Goal: Information Seeking & Learning: Learn about a topic

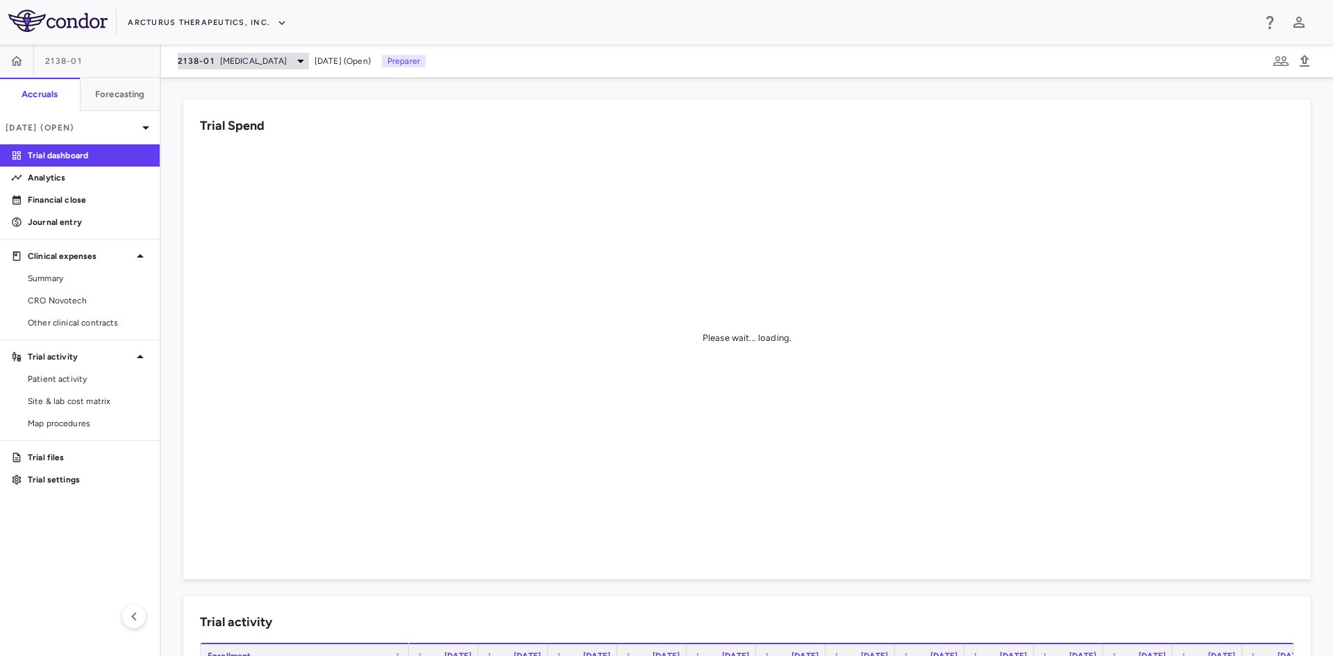
click at [228, 61] on span "[MEDICAL_DATA]" at bounding box center [253, 61] width 67 height 12
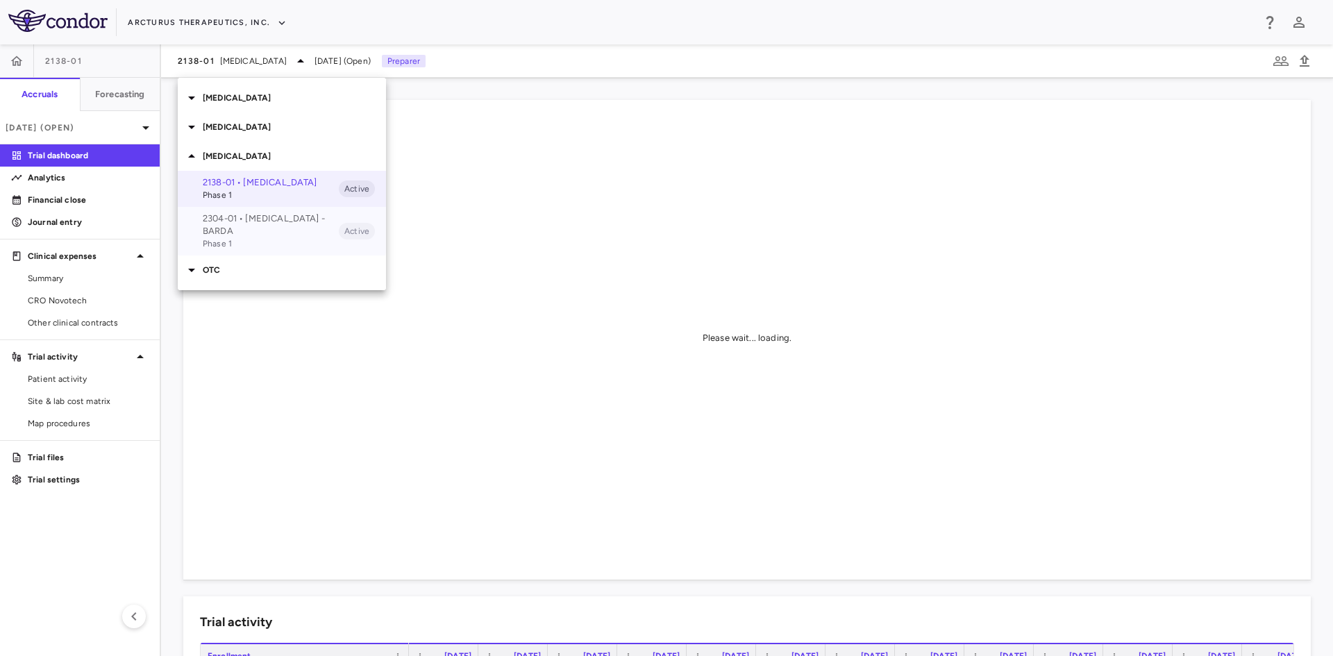
click at [230, 237] on span "Phase 1" at bounding box center [271, 243] width 136 height 12
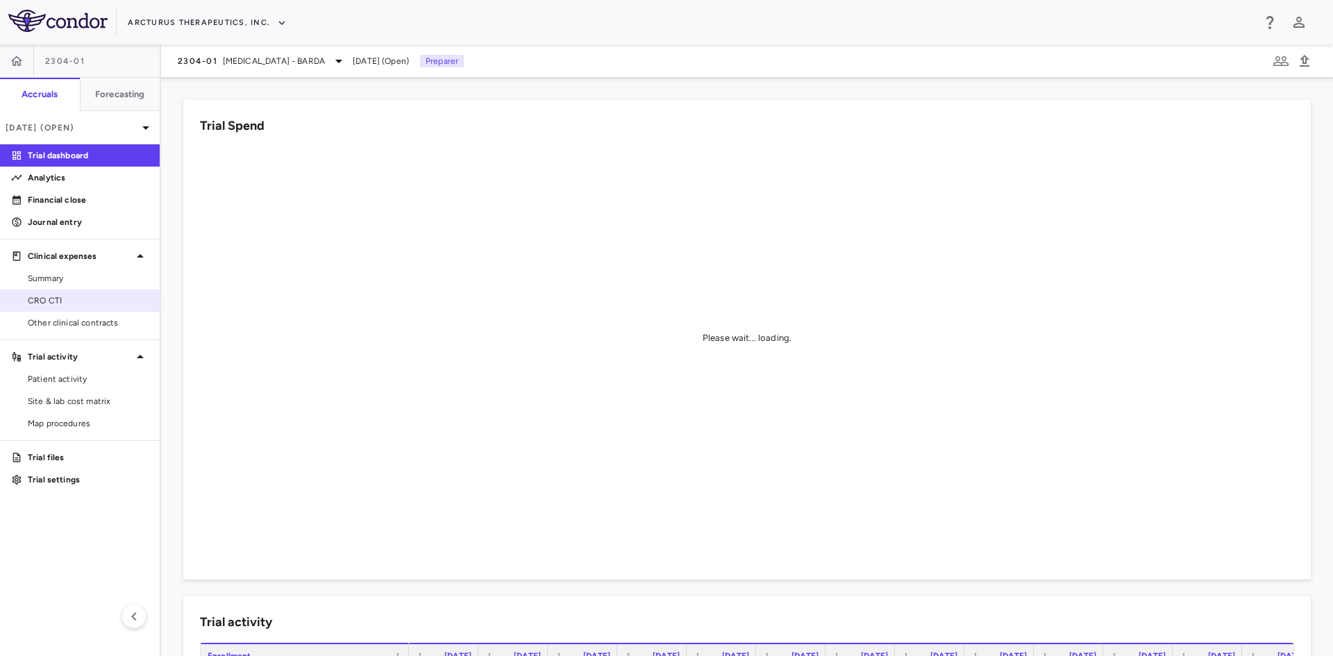
click at [57, 294] on link "CRO CTI" at bounding box center [80, 300] width 160 height 21
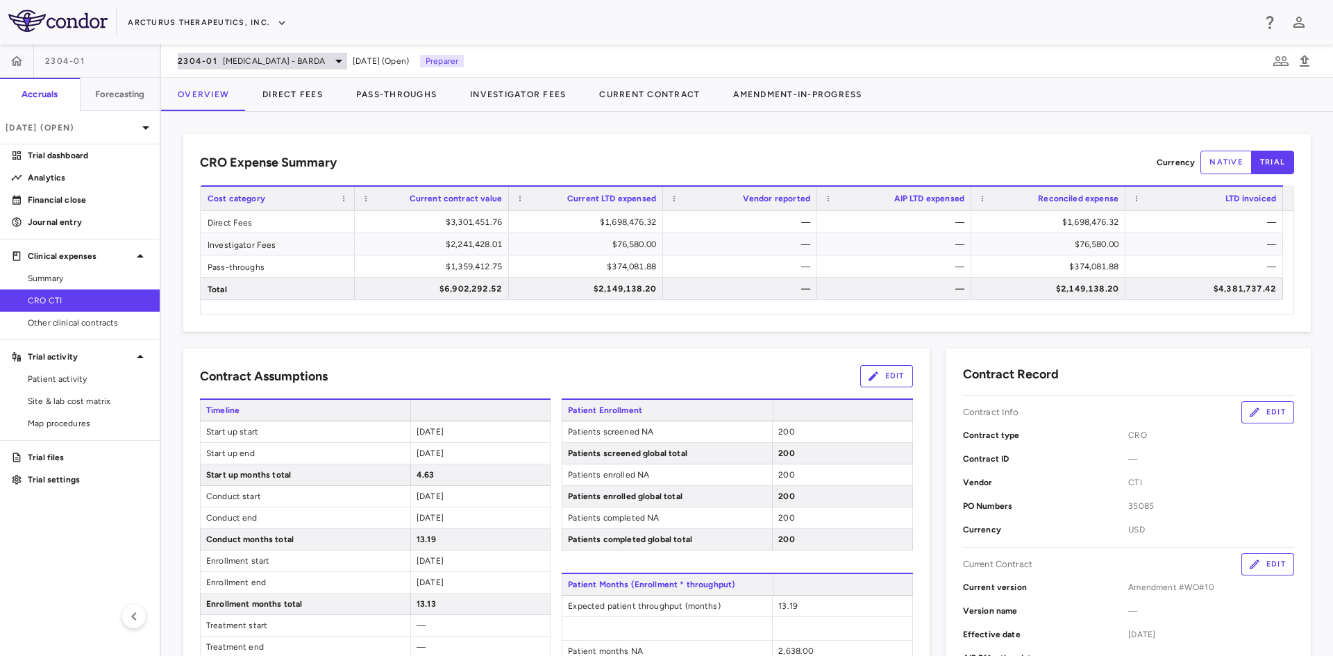
click at [285, 64] on span "[MEDICAL_DATA] - BARDA" at bounding box center [274, 61] width 102 height 12
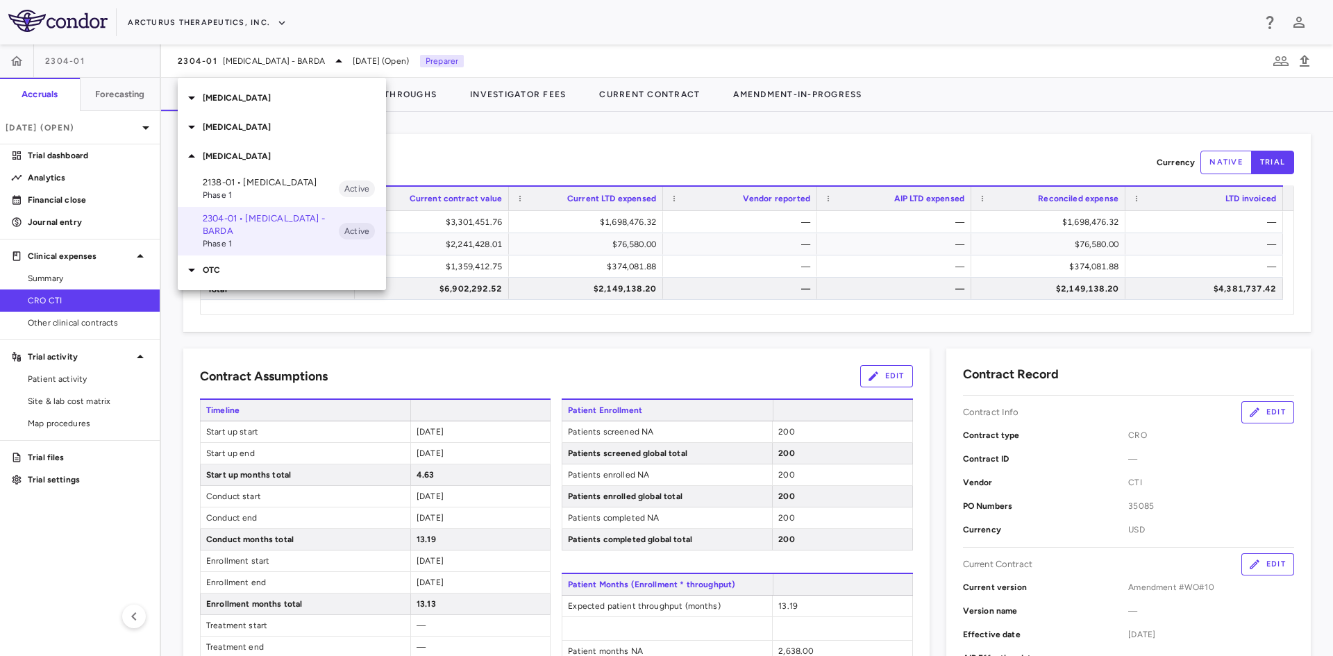
click at [221, 264] on p "OTC" at bounding box center [294, 270] width 183 height 12
click at [220, 124] on p "[MEDICAL_DATA]" at bounding box center [294, 127] width 183 height 12
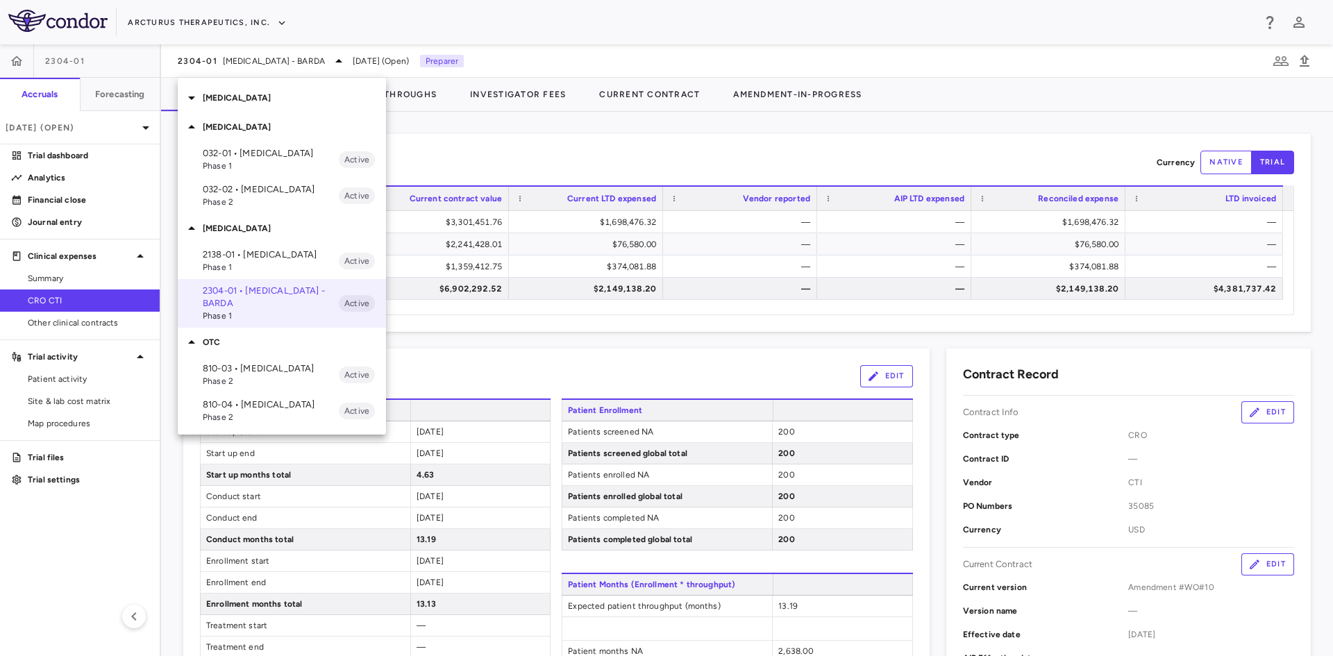
click at [245, 190] on p "032-02 • [MEDICAL_DATA]" at bounding box center [271, 189] width 136 height 12
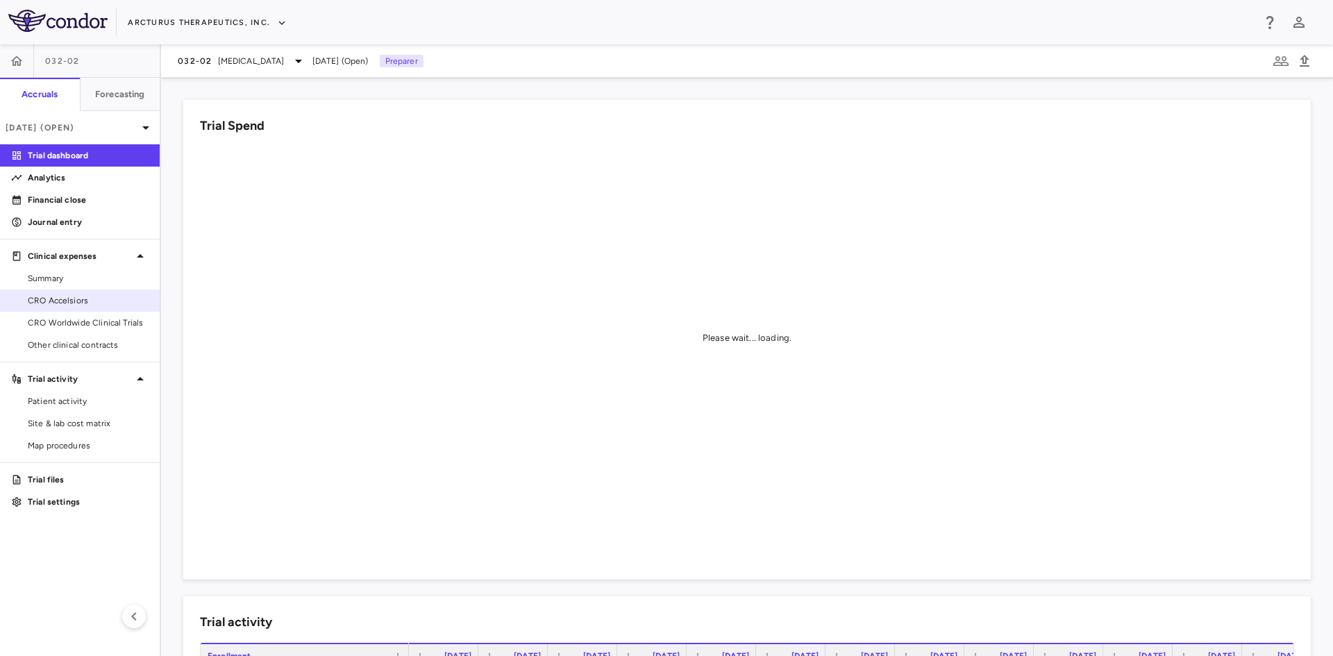
drag, startPoint x: 65, startPoint y: 303, endPoint x: 125, endPoint y: 306, distance: 60.4
click at [65, 303] on span "CRO Accelsiors" at bounding box center [88, 300] width 121 height 12
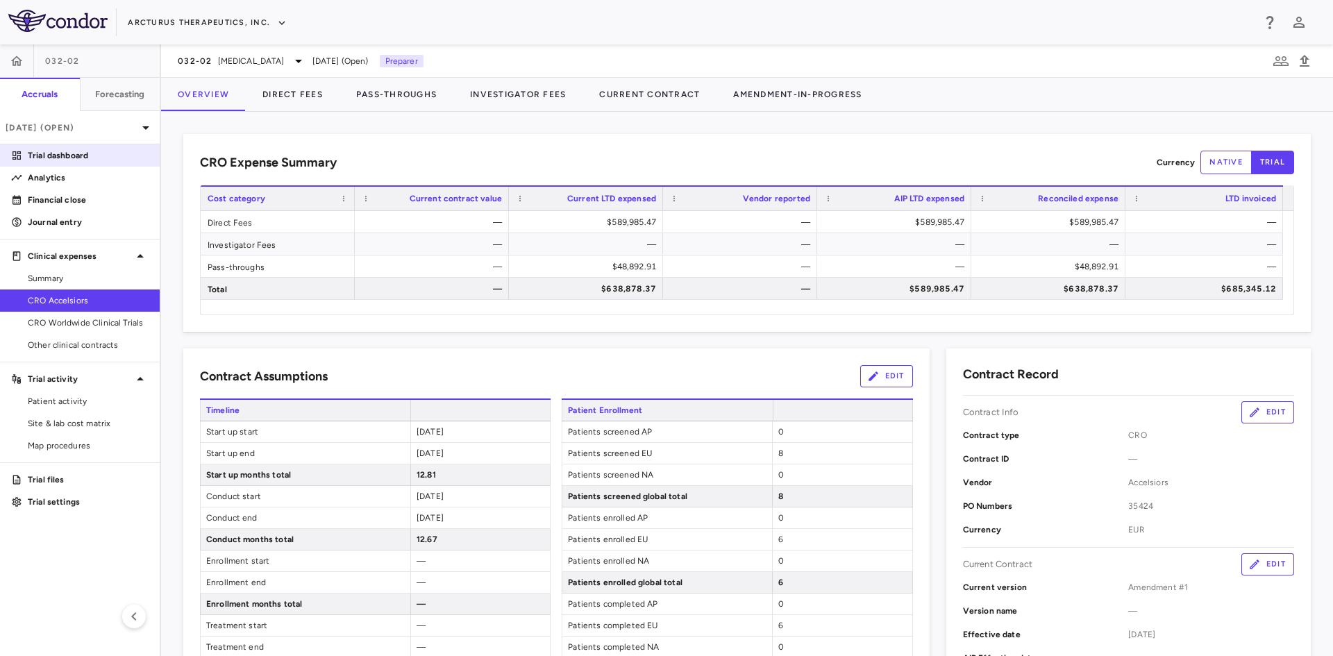
click at [65, 158] on p "Trial dashboard" at bounding box center [88, 155] width 121 height 12
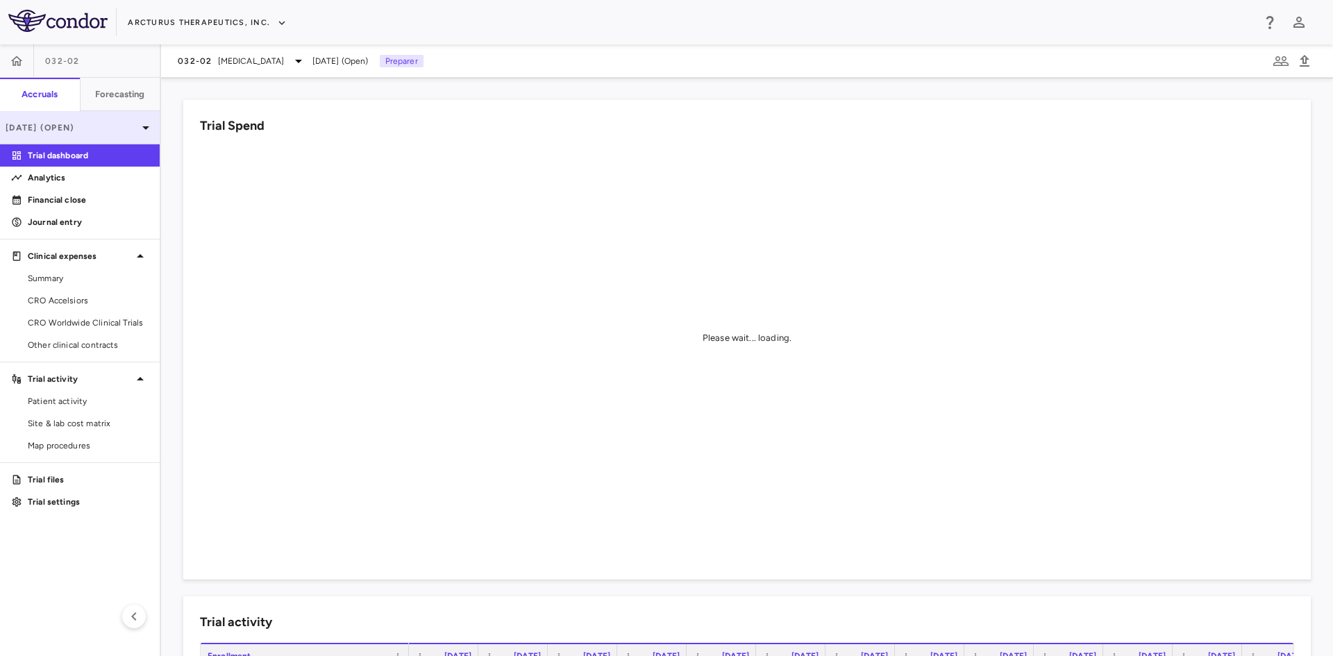
click at [103, 130] on p "[DATE] (Open)" at bounding box center [72, 127] width 132 height 12
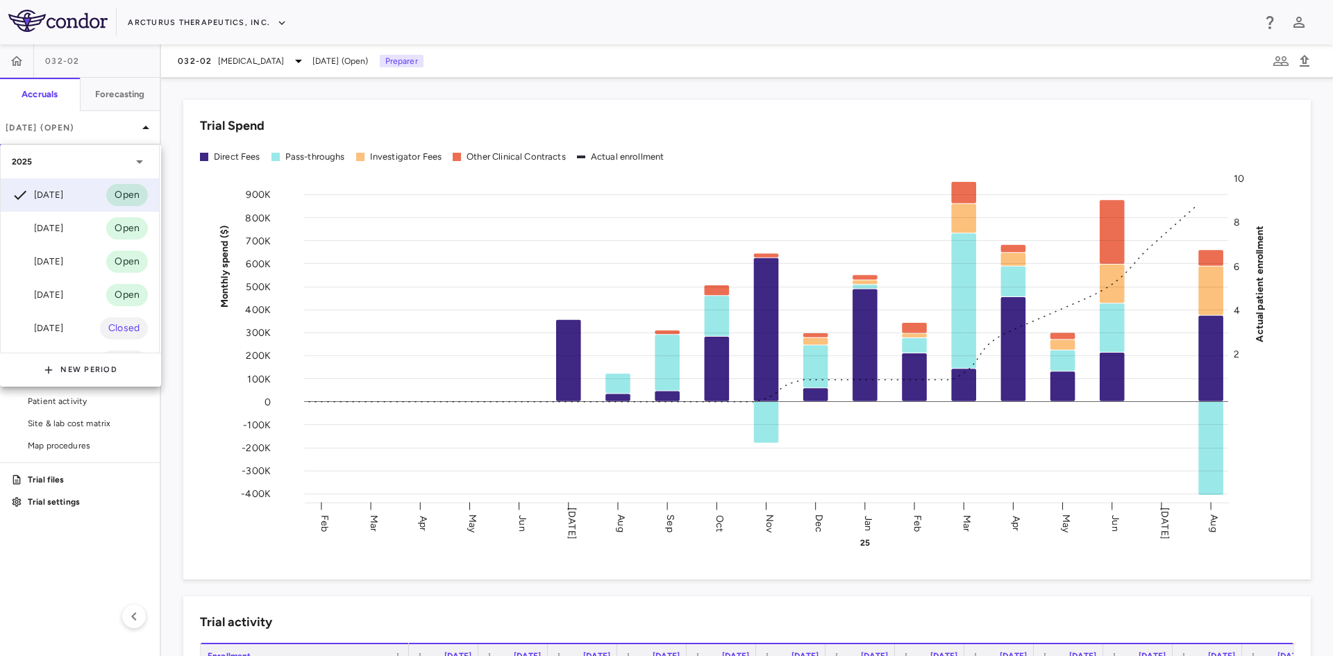
click at [505, 116] on div at bounding box center [666, 328] width 1333 height 656
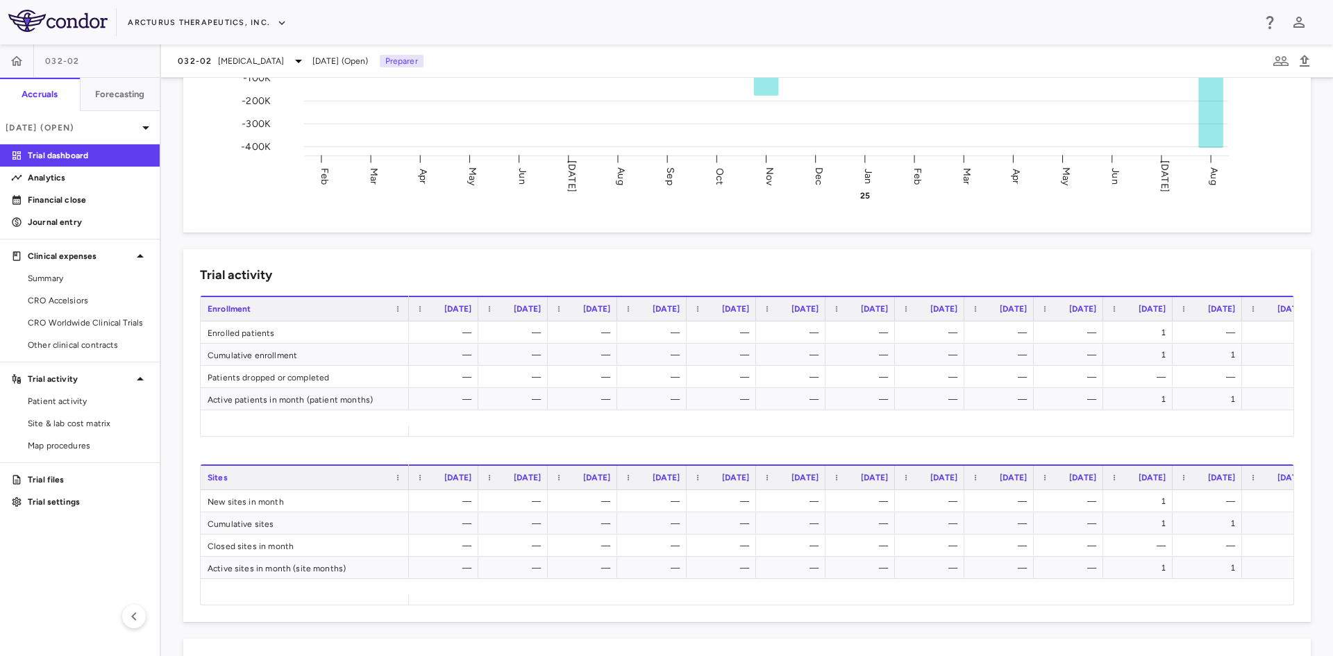
scroll to position [0, 514]
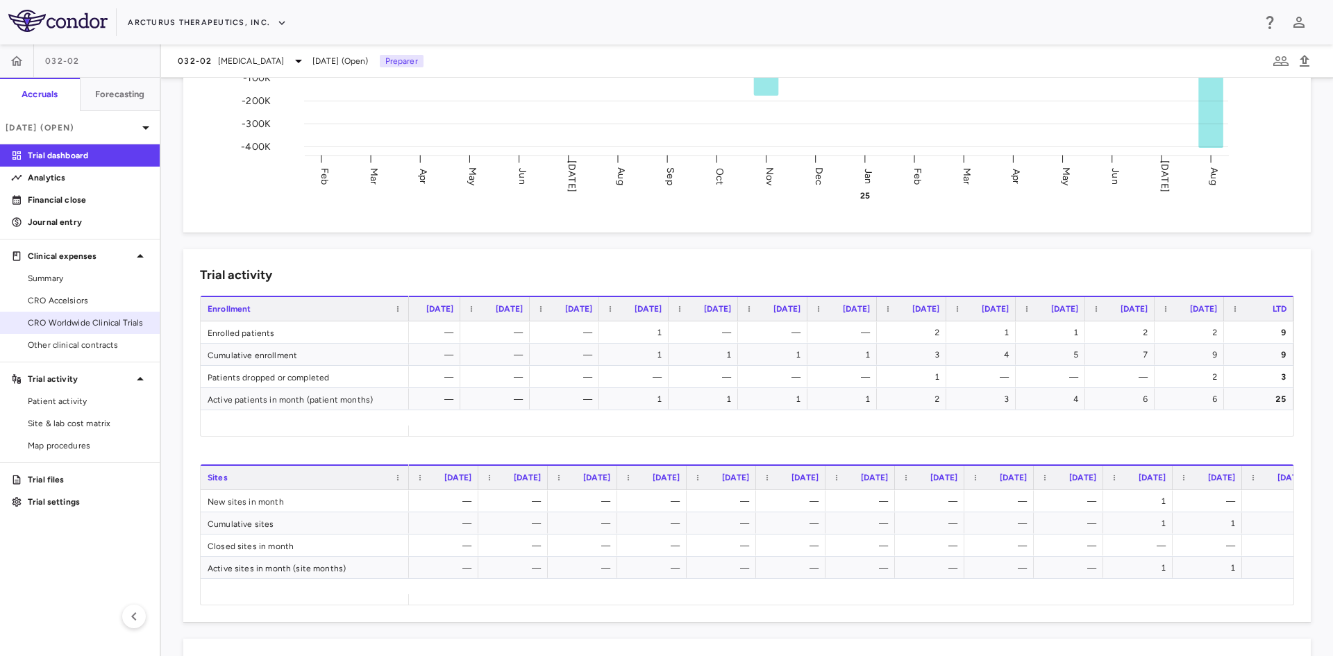
click at [79, 321] on span "CRO Worldwide Clinical Trials" at bounding box center [88, 323] width 121 height 12
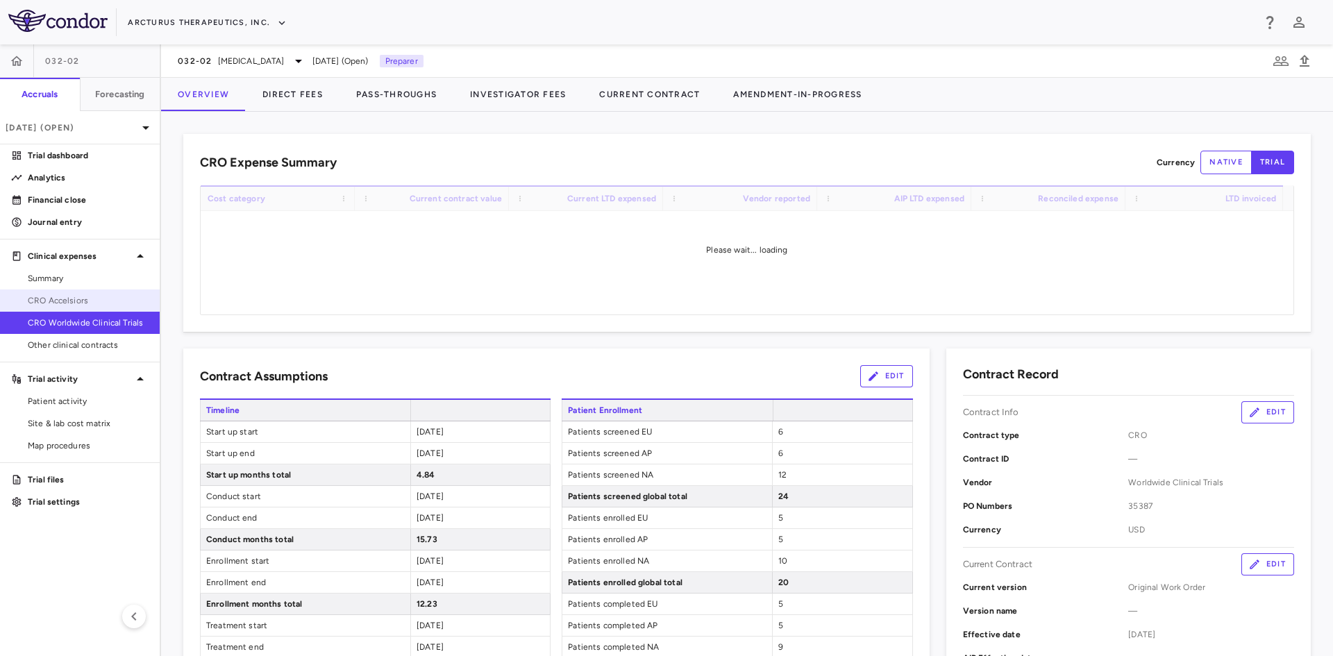
click at [76, 295] on span "CRO Accelsiors" at bounding box center [88, 300] width 121 height 12
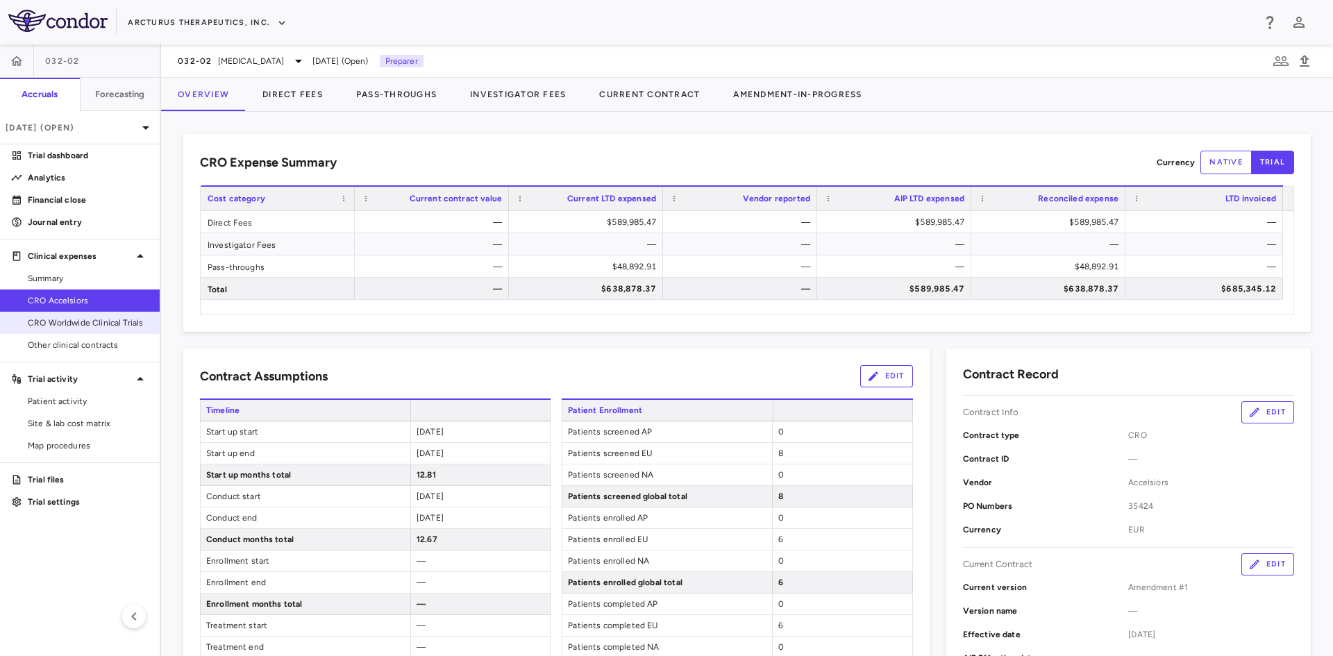
click at [121, 326] on span "CRO Worldwide Clinical Trials" at bounding box center [88, 323] width 121 height 12
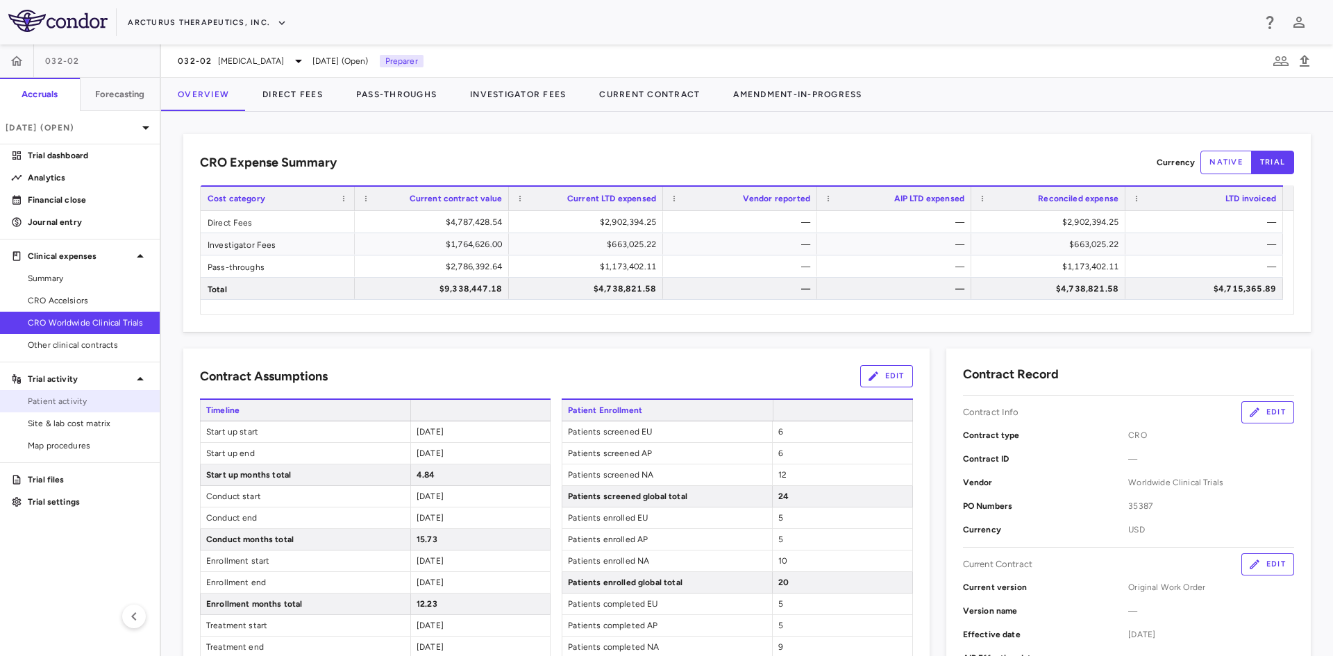
click at [99, 400] on span "Patient activity" at bounding box center [88, 401] width 121 height 12
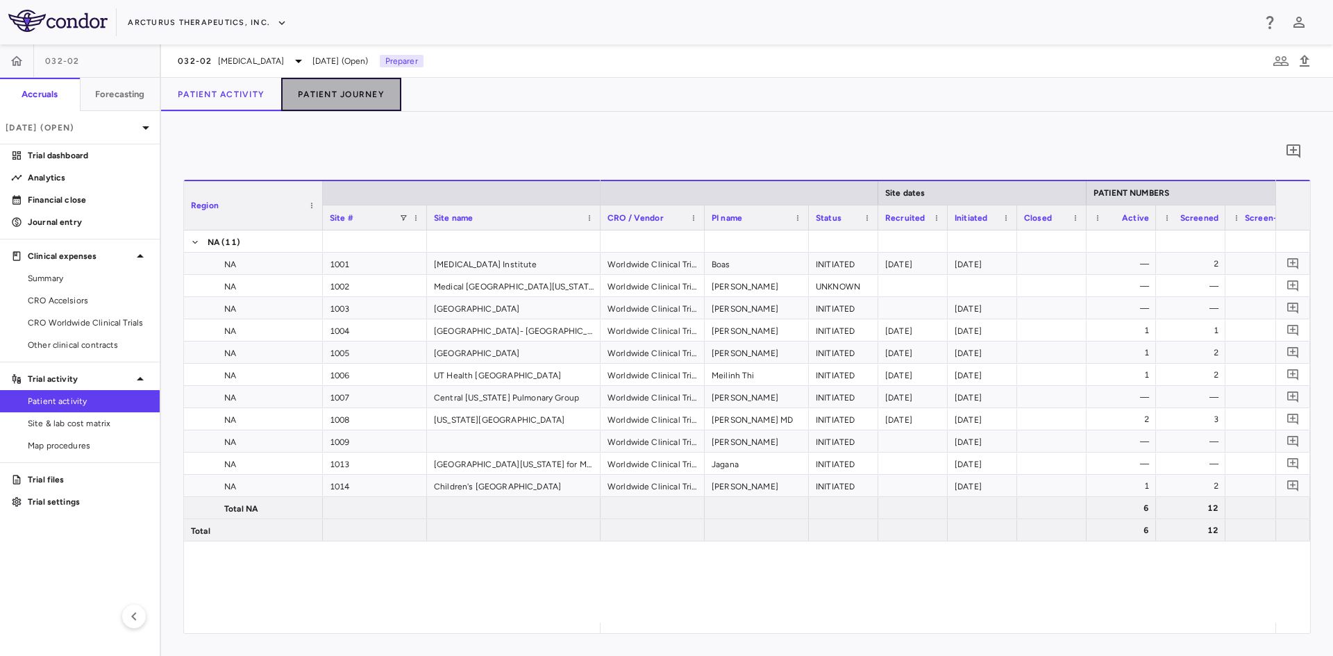
click at [355, 96] on button "Patient Journey" at bounding box center [341, 94] width 120 height 33
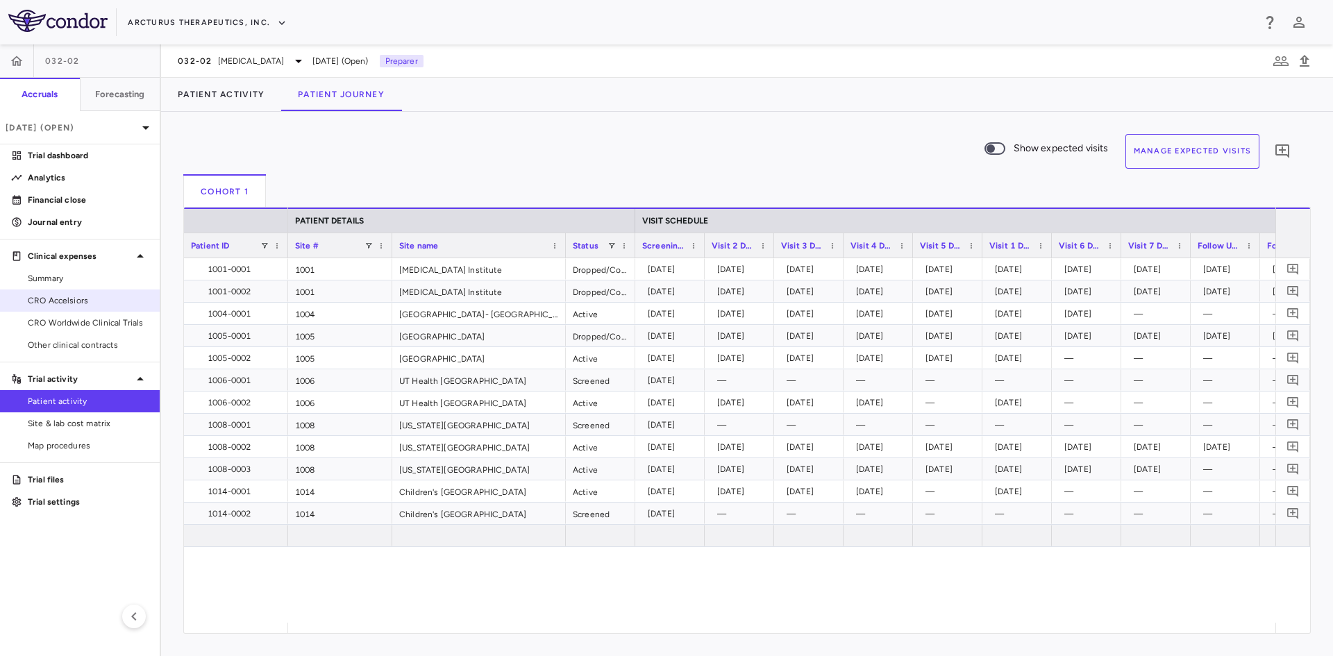
click at [114, 322] on span "CRO Worldwide Clinical Trials" at bounding box center [88, 323] width 121 height 12
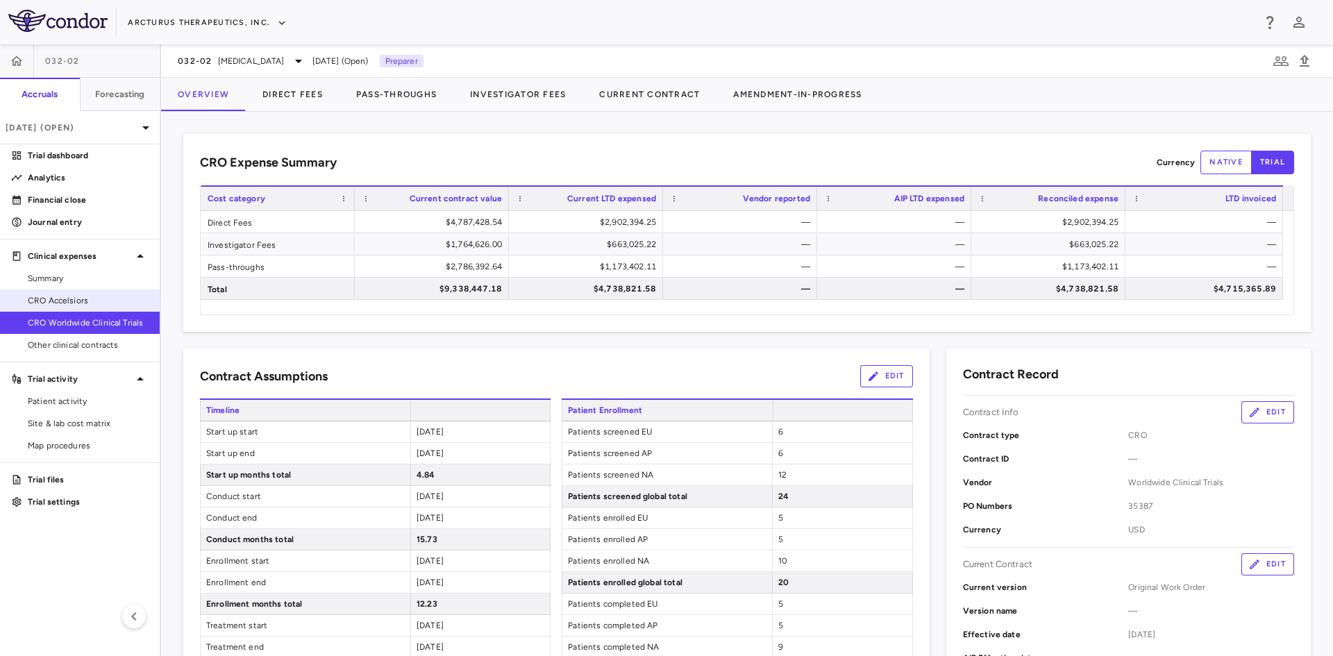
click at [72, 301] on span "CRO Accelsiors" at bounding box center [88, 300] width 121 height 12
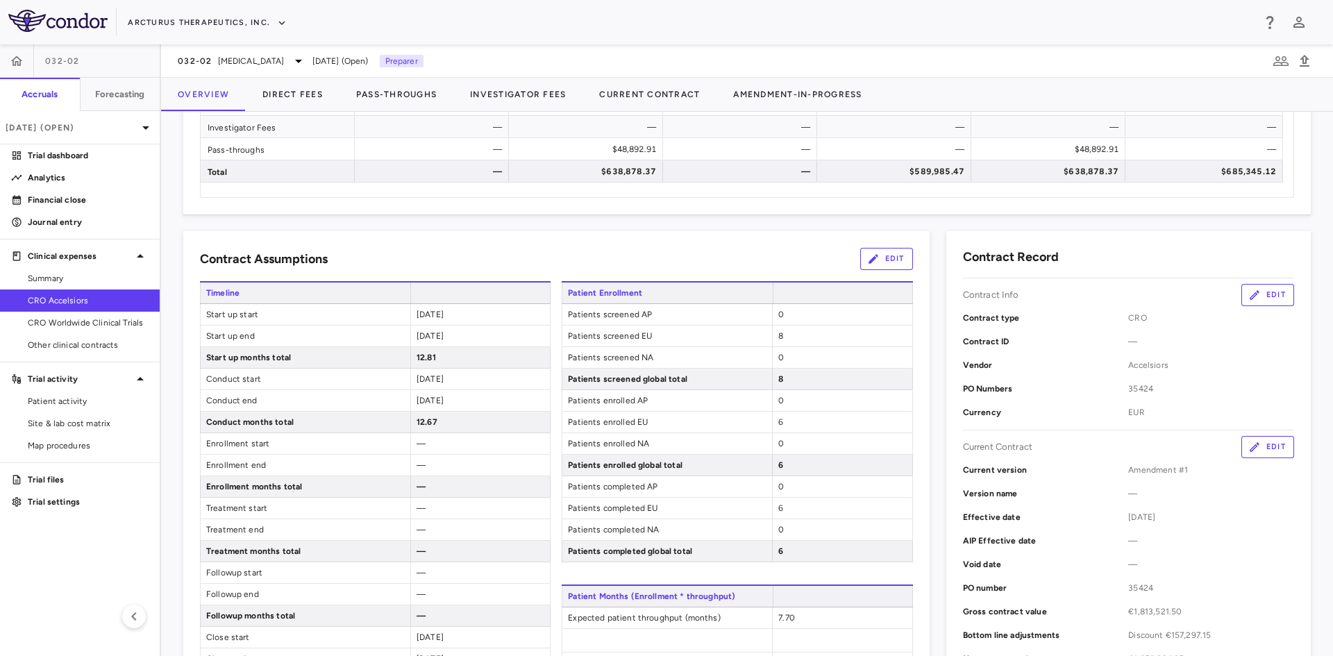
scroll to position [278, 0]
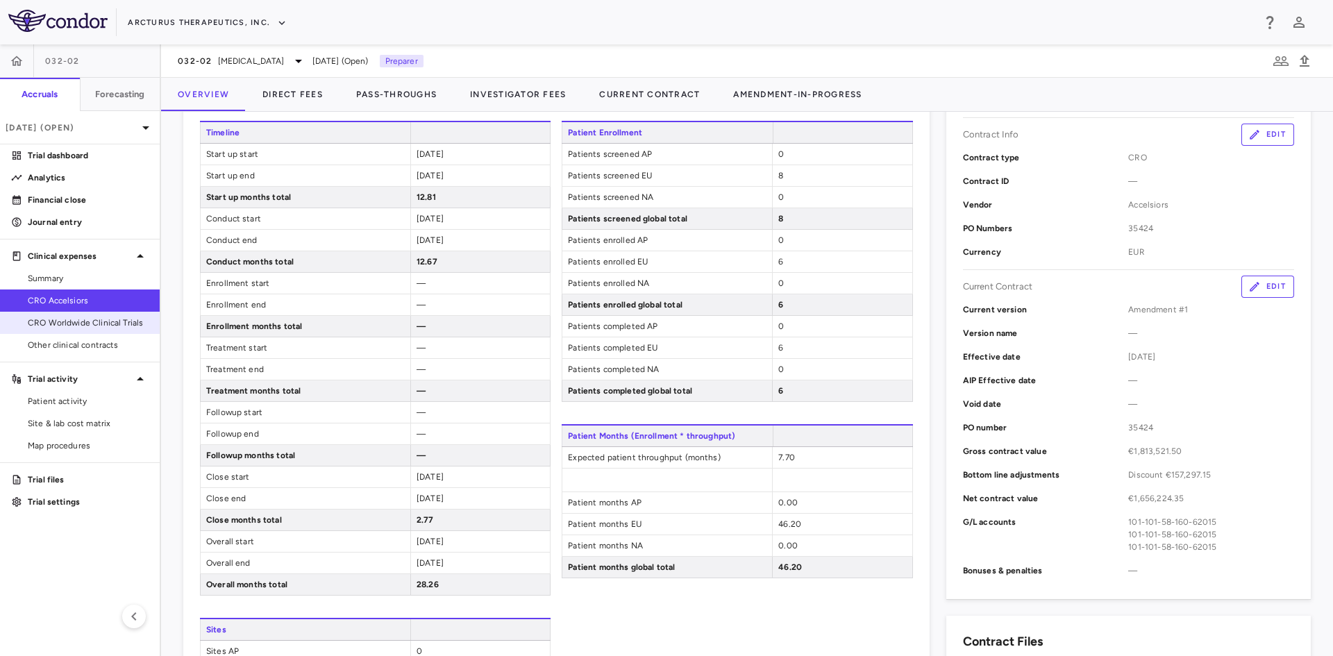
click at [115, 323] on span "CRO Worldwide Clinical Trials" at bounding box center [88, 323] width 121 height 12
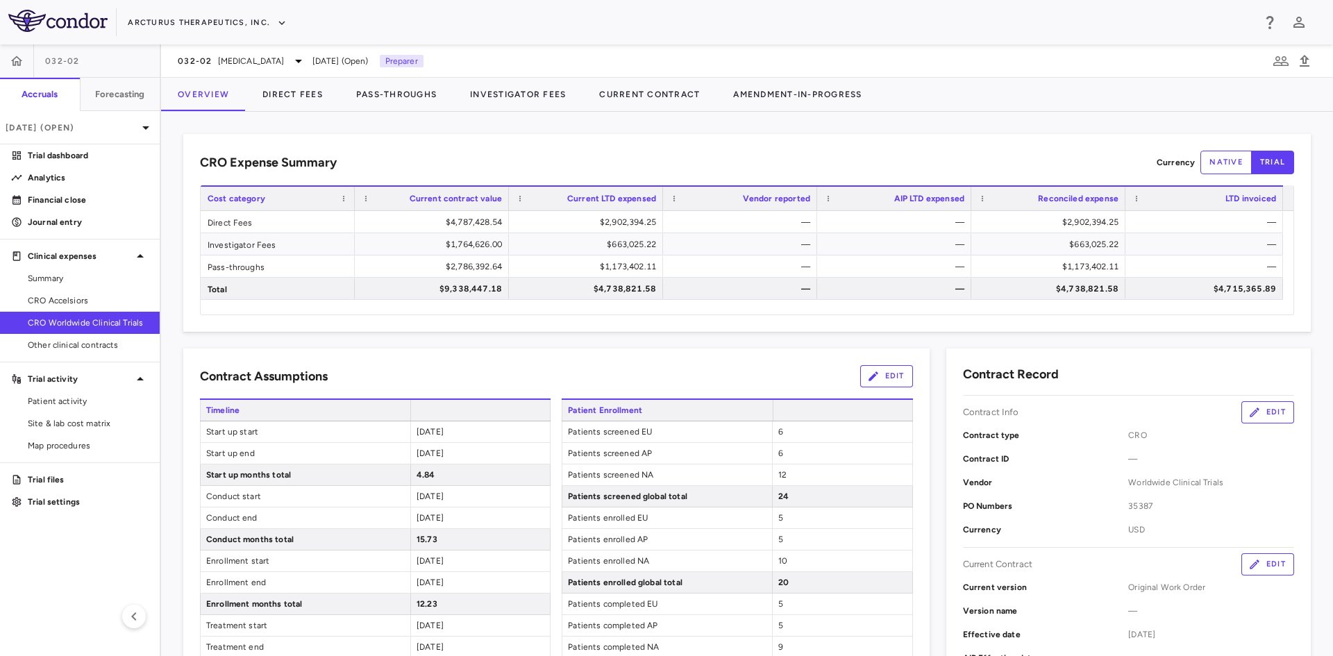
scroll to position [69, 0]
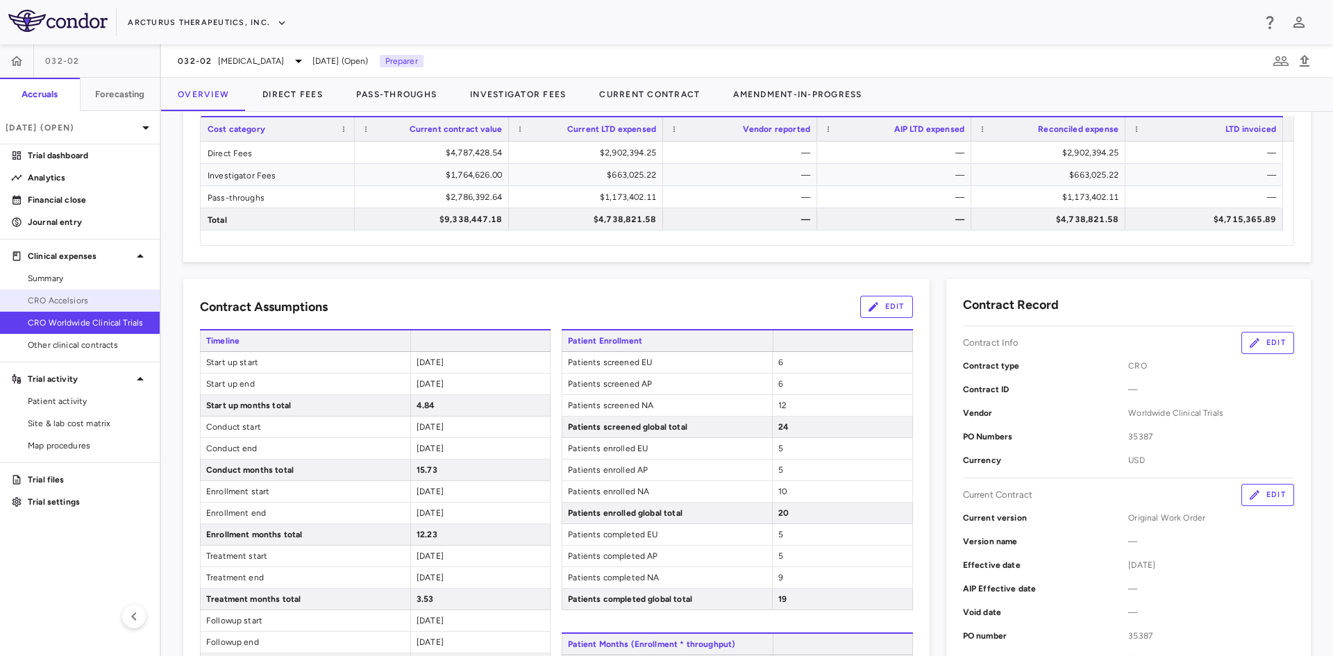
click at [92, 304] on span "CRO Accelsiors" at bounding box center [88, 300] width 121 height 12
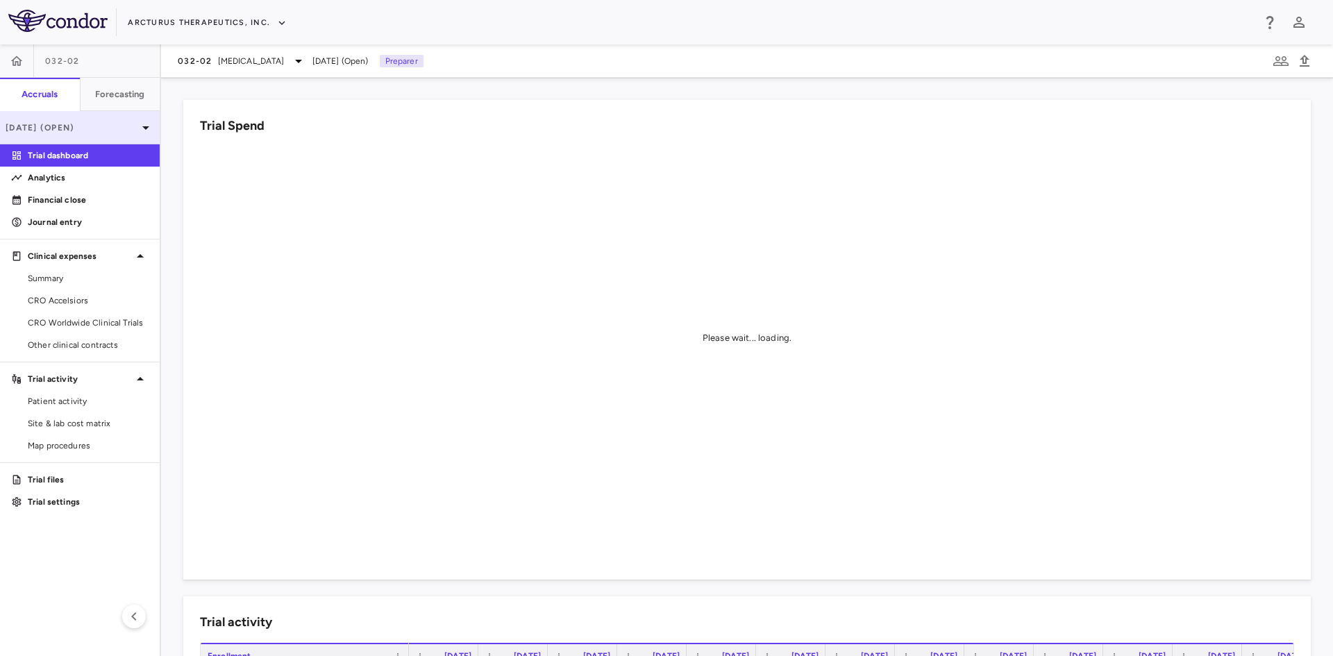
click at [107, 128] on p "[DATE] (Open)" at bounding box center [72, 127] width 132 height 12
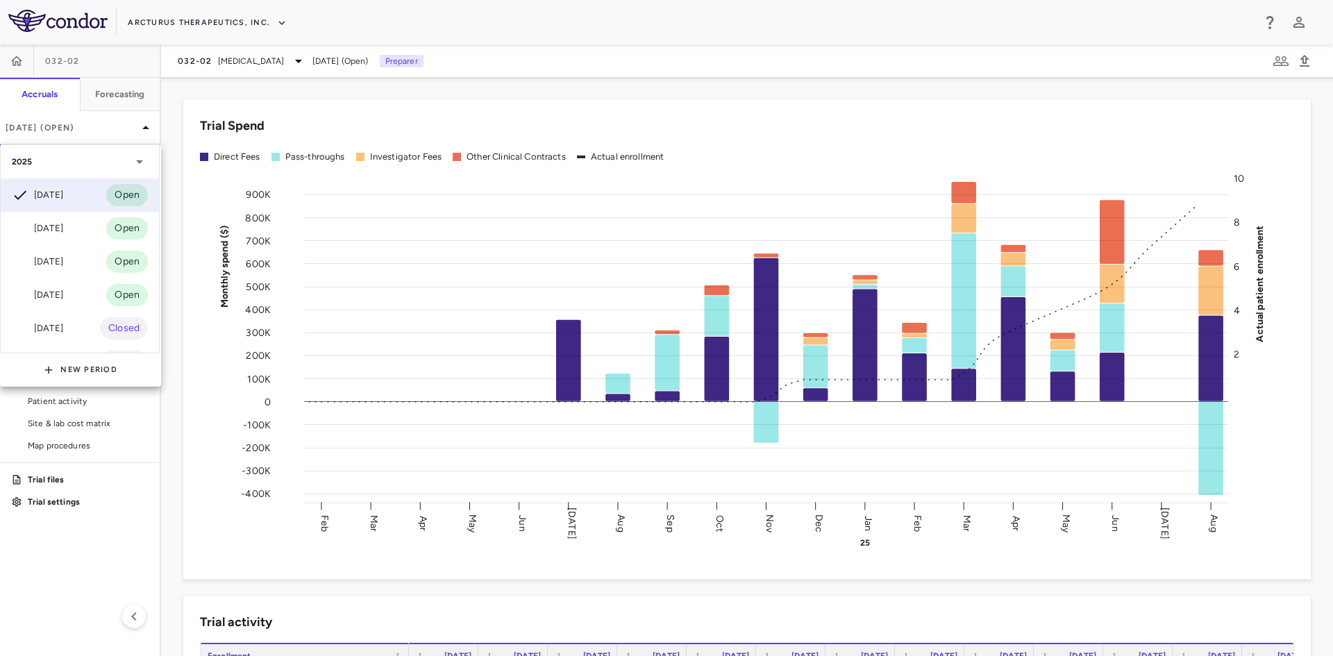
click at [192, 87] on div at bounding box center [666, 328] width 1333 height 656
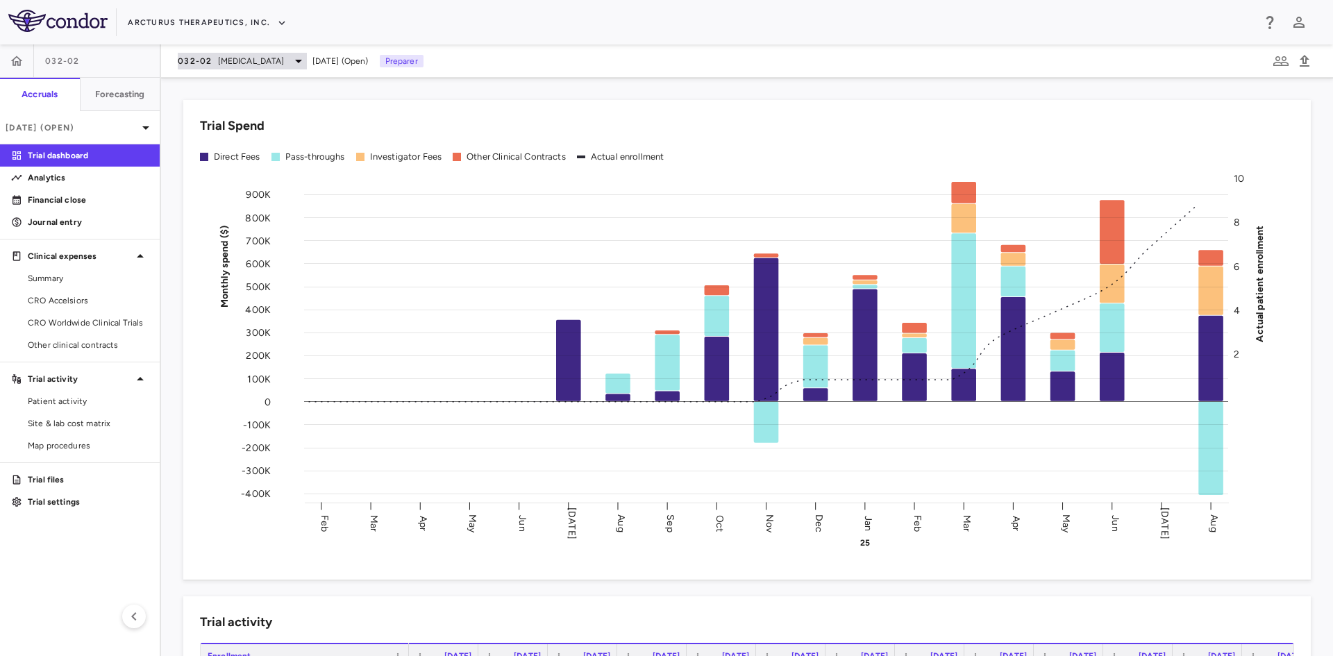
click at [244, 58] on span "[MEDICAL_DATA]" at bounding box center [251, 61] width 67 height 12
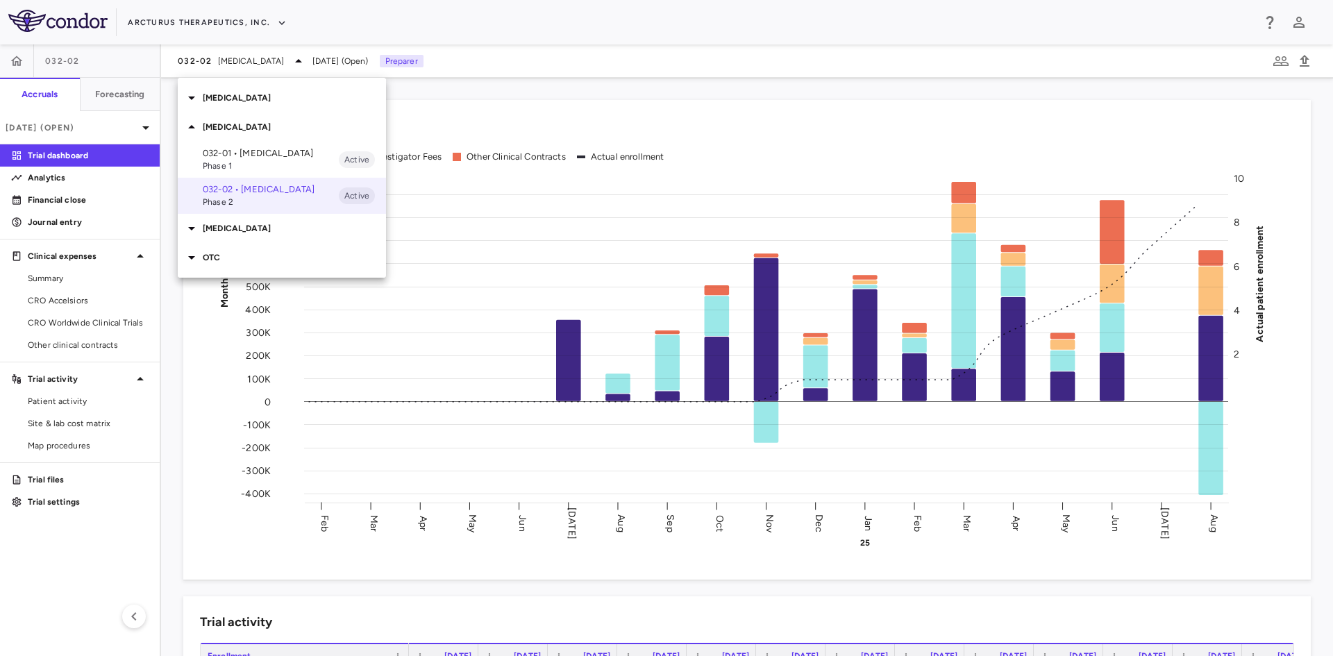
click at [221, 228] on p "[MEDICAL_DATA]" at bounding box center [294, 228] width 183 height 12
click at [222, 91] on div "[MEDICAL_DATA]" at bounding box center [282, 97] width 208 height 29
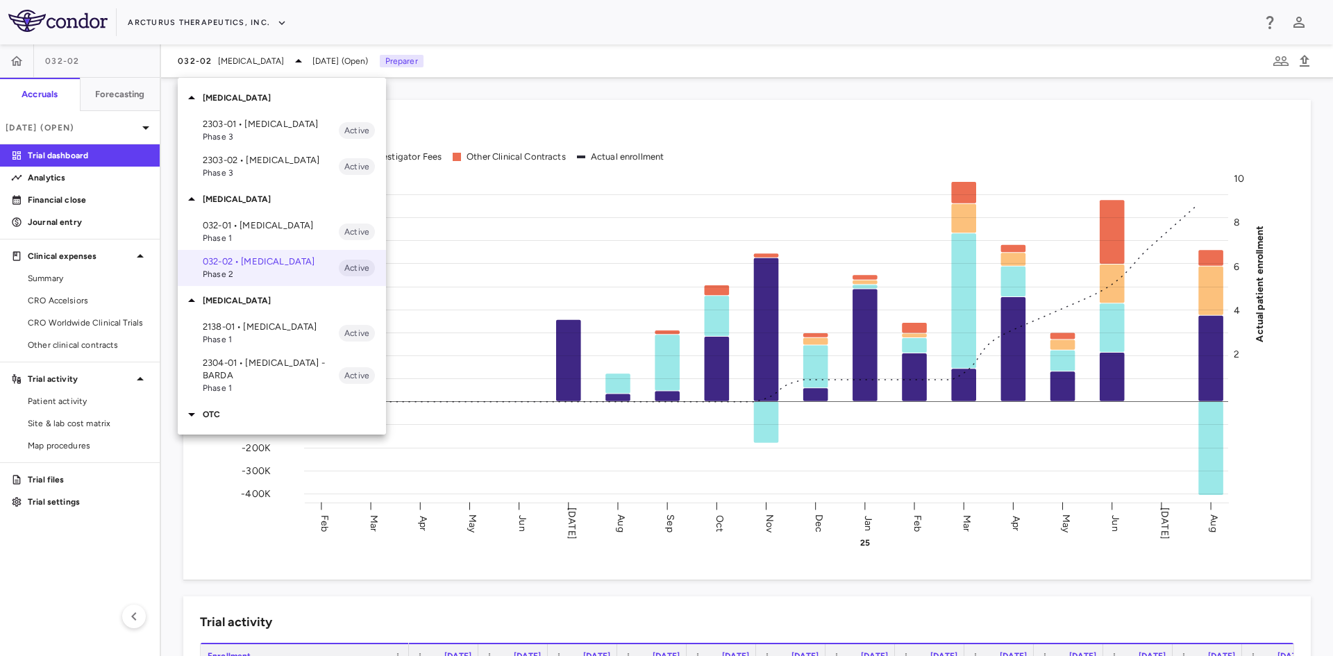
click at [246, 125] on p "2303-01 • COVID-19" at bounding box center [271, 124] width 136 height 12
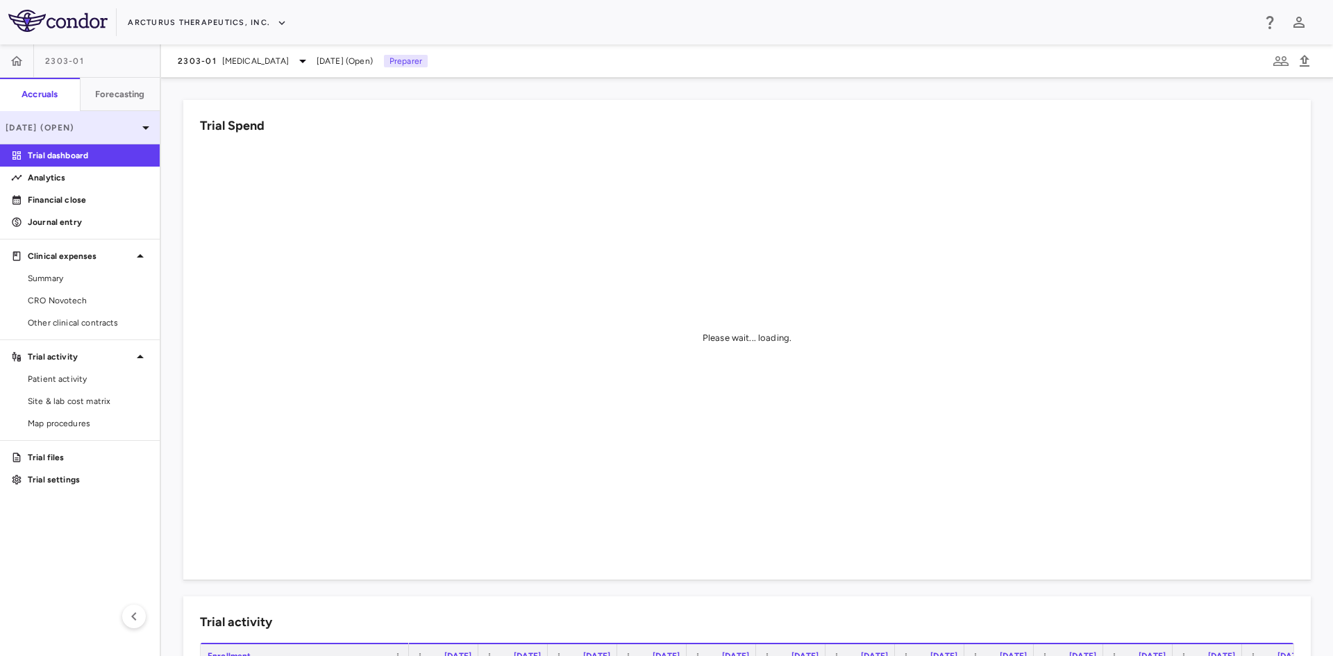
click at [103, 124] on p "[DATE] (Open)" at bounding box center [72, 127] width 132 height 12
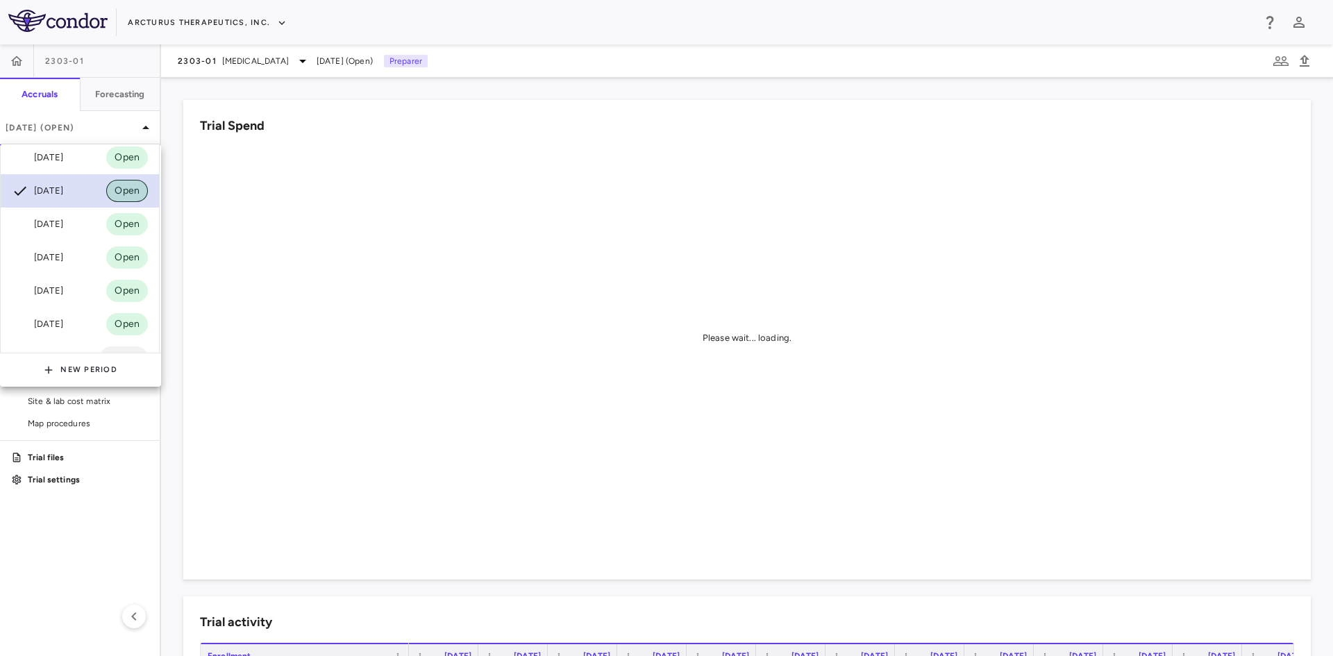
scroll to position [69, 0]
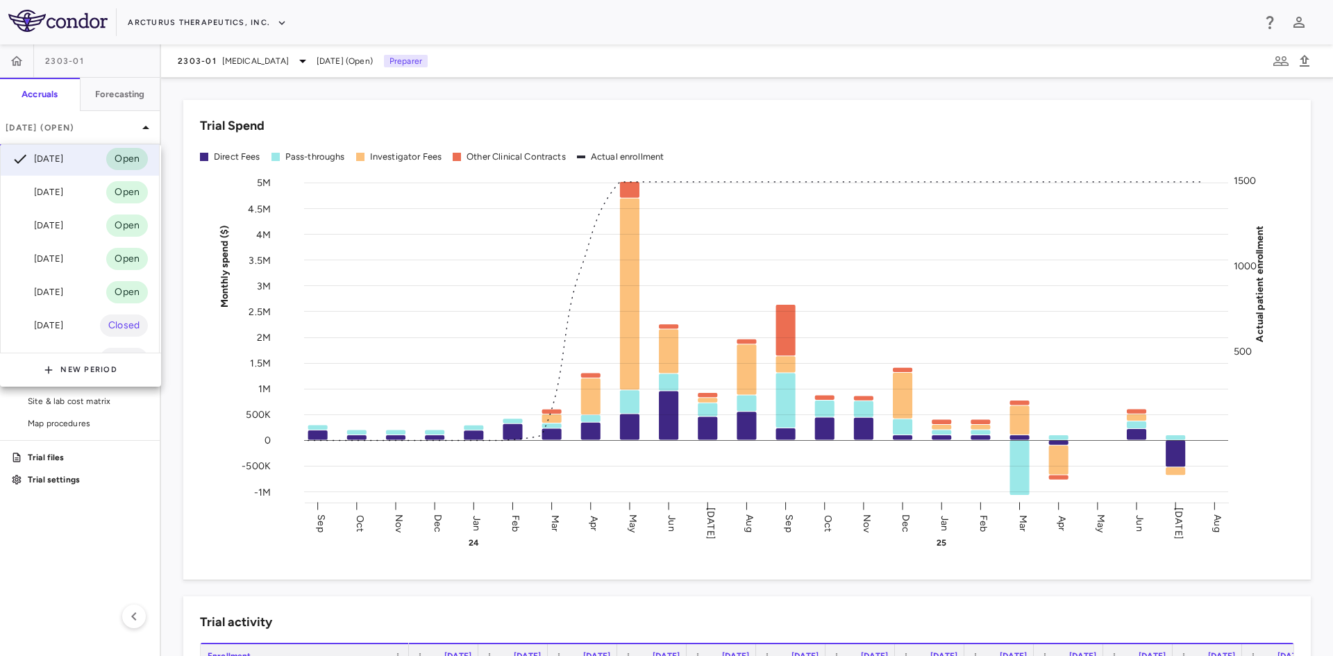
click at [132, 128] on div at bounding box center [666, 328] width 1333 height 656
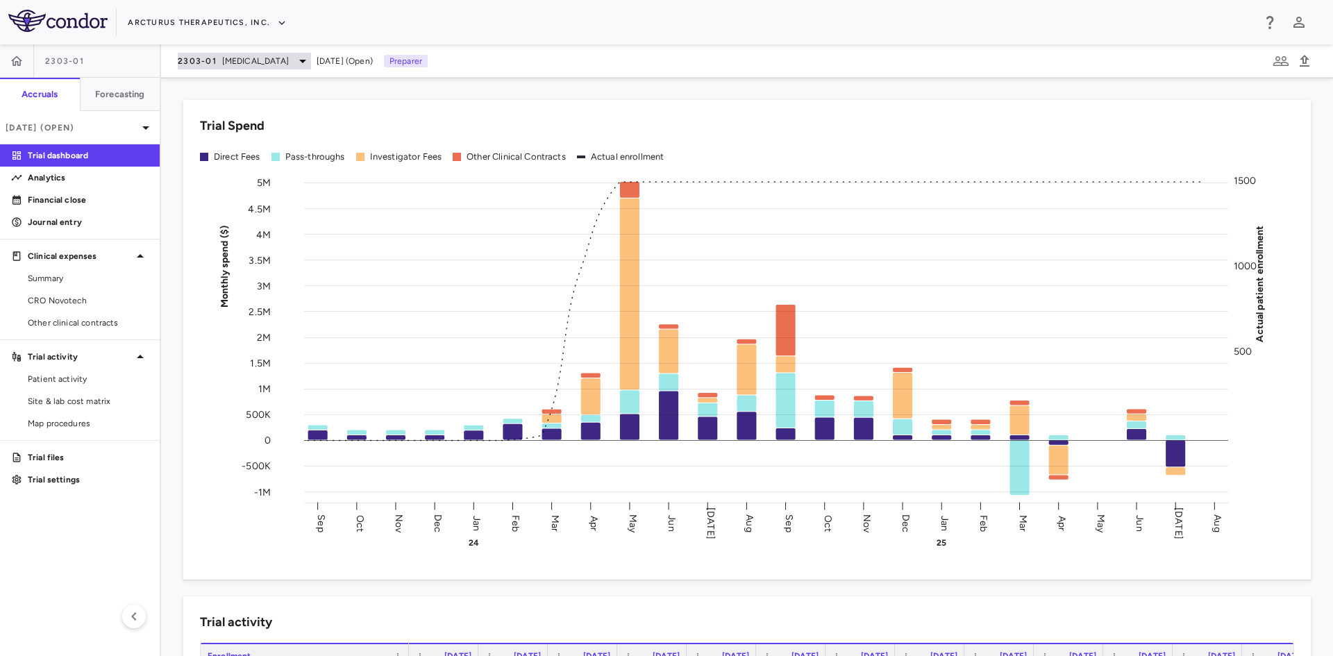
click at [246, 68] on div "2303-01 COVID-19" at bounding box center [244, 61] width 133 height 17
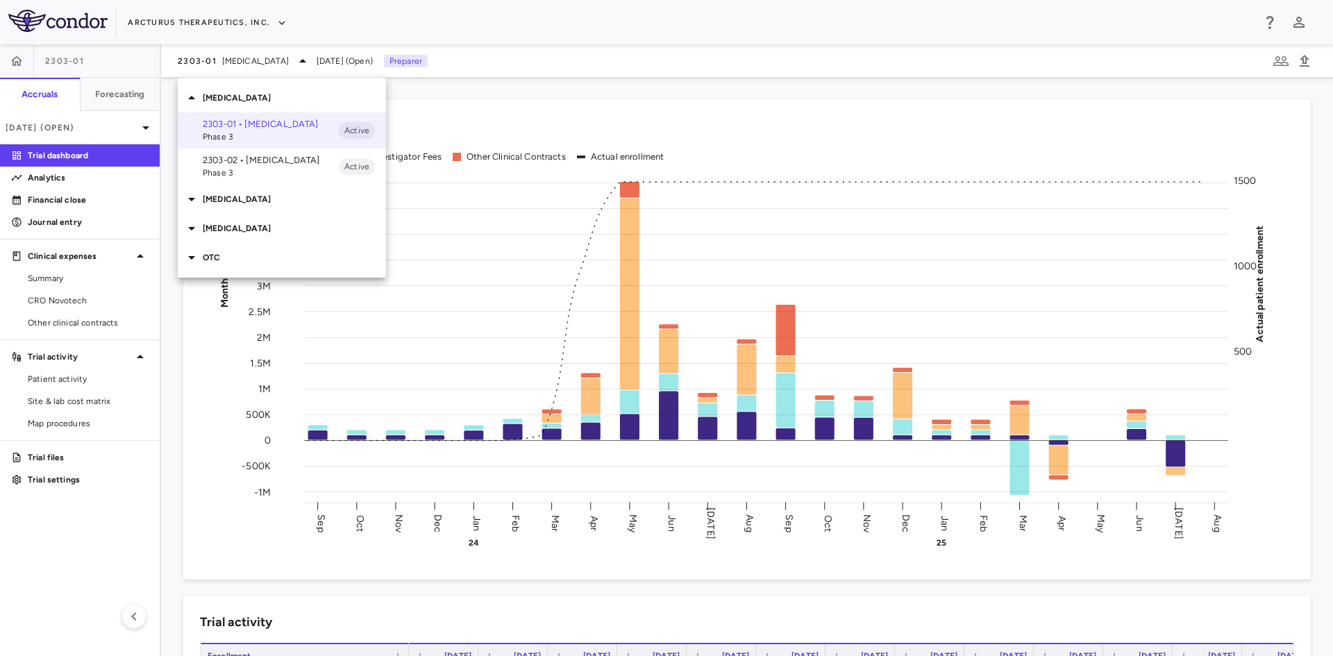
click at [130, 127] on div at bounding box center [666, 328] width 1333 height 656
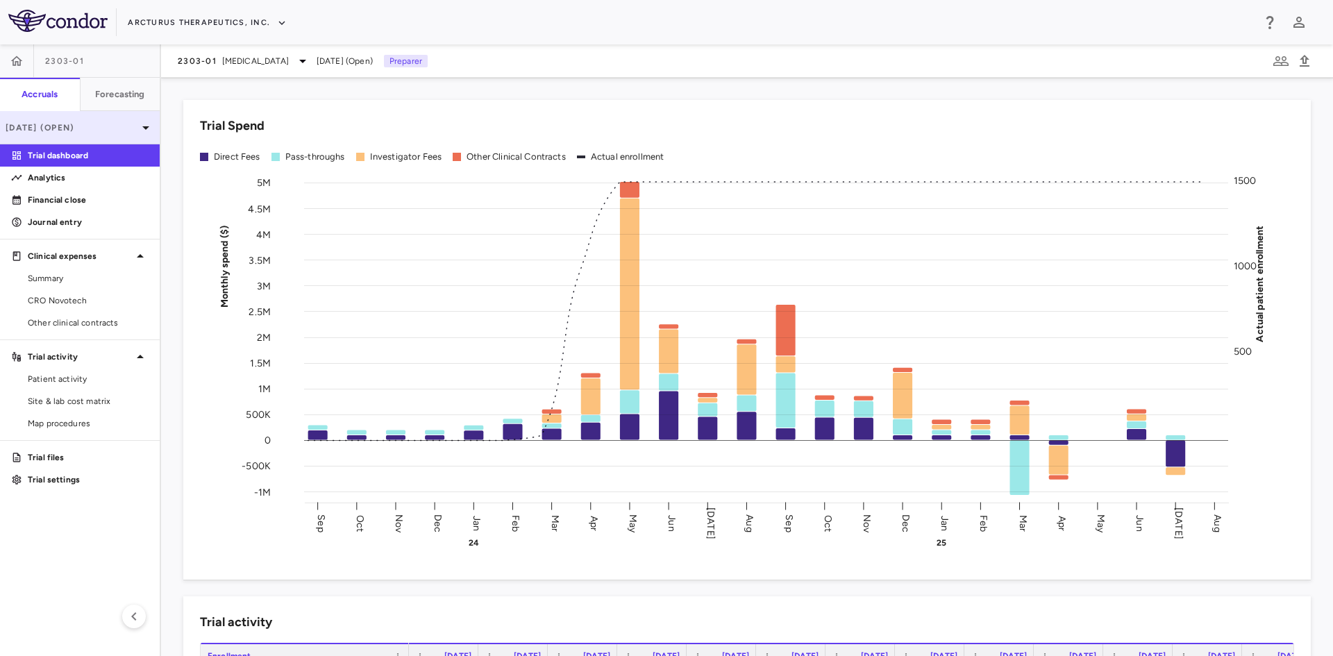
click at [145, 125] on icon at bounding box center [145, 127] width 17 height 17
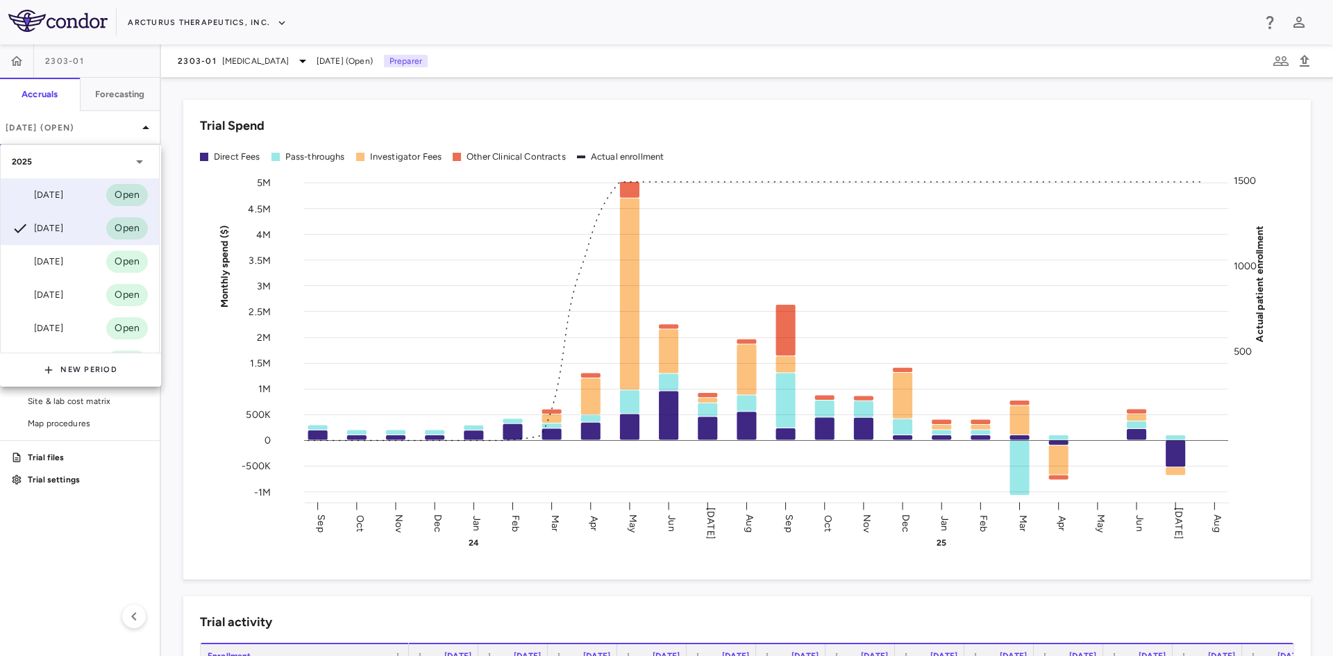
click at [86, 199] on div "Sep 2025 Open" at bounding box center [80, 194] width 158 height 33
